Goal: Task Accomplishment & Management: Manage account settings

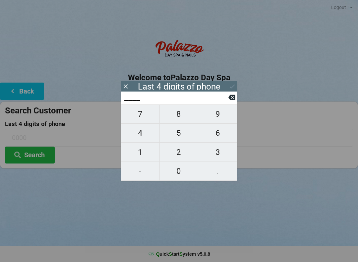
click at [143, 156] on span "1" at bounding box center [140, 152] width 38 height 14
type input "1___"
click at [180, 133] on span "5" at bounding box center [179, 133] width 38 height 14
type input "15__"
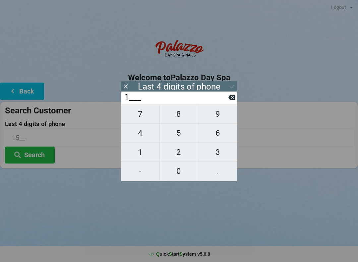
type input "15__"
click at [141, 119] on span "7" at bounding box center [140, 114] width 38 height 14
type input "157_"
click at [217, 119] on span "9" at bounding box center [217, 114] width 39 height 14
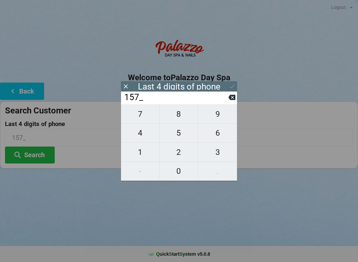
type input "1579"
click at [233, 87] on icon at bounding box center [232, 86] width 7 height 7
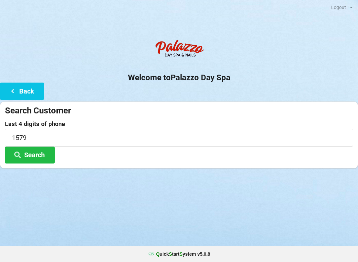
click at [45, 154] on button "Search" at bounding box center [30, 155] width 50 height 17
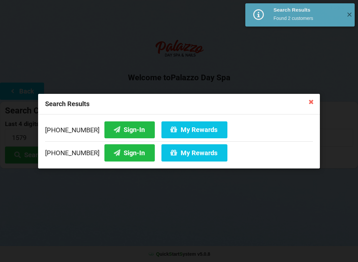
click at [185, 129] on button "My Rewards" at bounding box center [195, 129] width 66 height 17
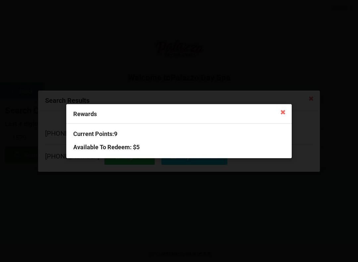
click at [283, 112] on icon at bounding box center [283, 111] width 11 height 11
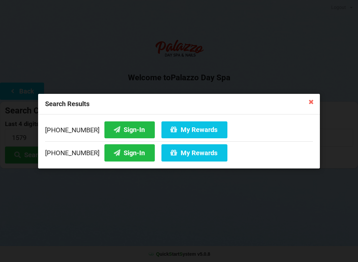
click at [316, 99] on icon at bounding box center [311, 101] width 11 height 11
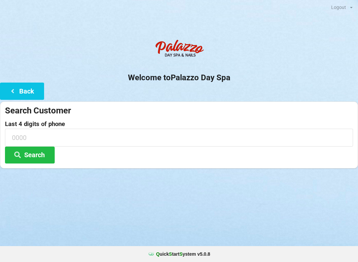
click at [13, 89] on icon at bounding box center [13, 91] width 8 height 6
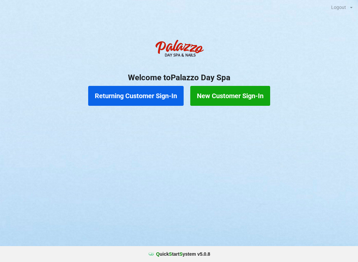
click at [148, 92] on button "Returning Customer Sign-In" at bounding box center [136, 96] width 96 height 20
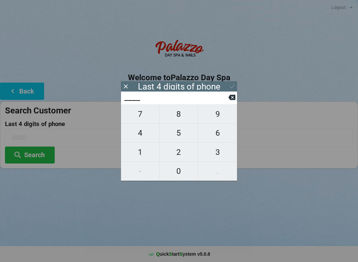
click at [140, 152] on span "1" at bounding box center [140, 152] width 38 height 14
type input "1___"
click at [182, 137] on span "5" at bounding box center [179, 133] width 38 height 14
type input "15__"
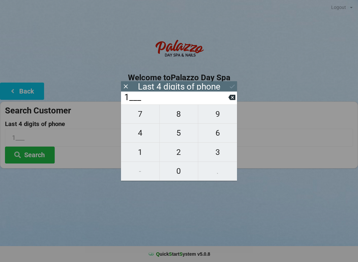
type input "15__"
click at [144, 118] on span "7" at bounding box center [140, 114] width 38 height 14
type input "157_"
click at [219, 118] on span "9" at bounding box center [217, 114] width 39 height 14
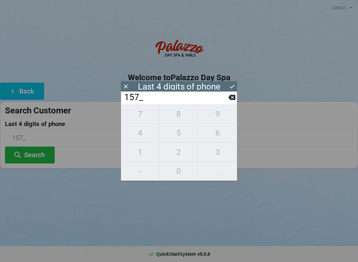
type input "1579"
click at [33, 154] on button "Search" at bounding box center [30, 155] width 50 height 17
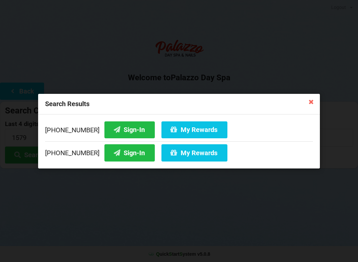
click at [185, 151] on button "My Rewards" at bounding box center [195, 152] width 66 height 17
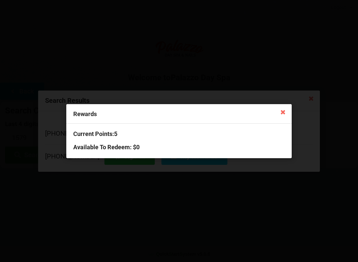
click at [284, 108] on icon at bounding box center [283, 111] width 11 height 11
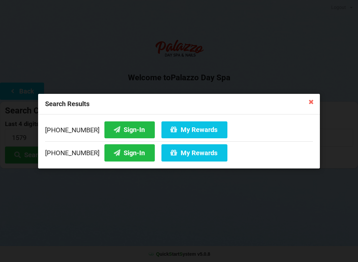
click at [181, 129] on button "My Rewards" at bounding box center [195, 129] width 66 height 17
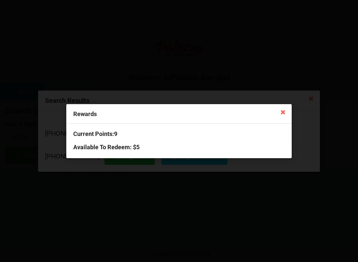
click at [284, 110] on icon at bounding box center [283, 111] width 11 height 11
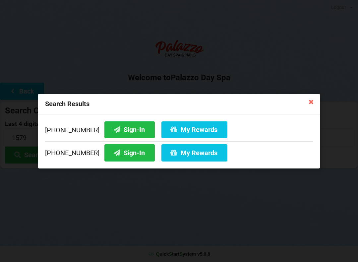
click at [312, 98] on icon at bounding box center [311, 101] width 11 height 11
